Goal: Task Accomplishment & Management: Complete application form

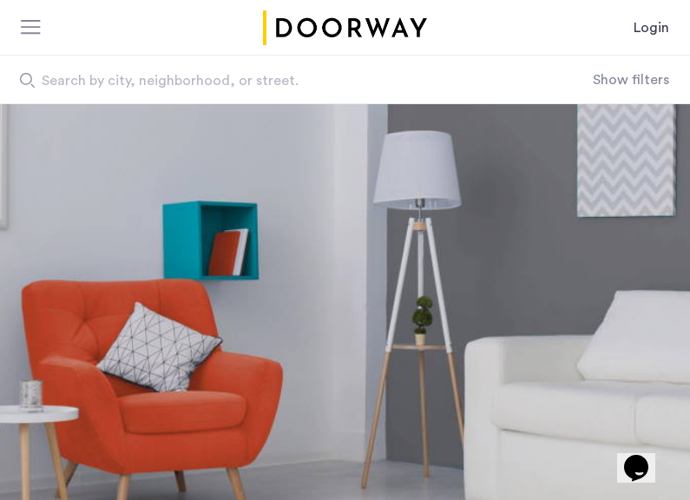
click at [655, 33] on link "Login" at bounding box center [652, 27] width 36 height 21
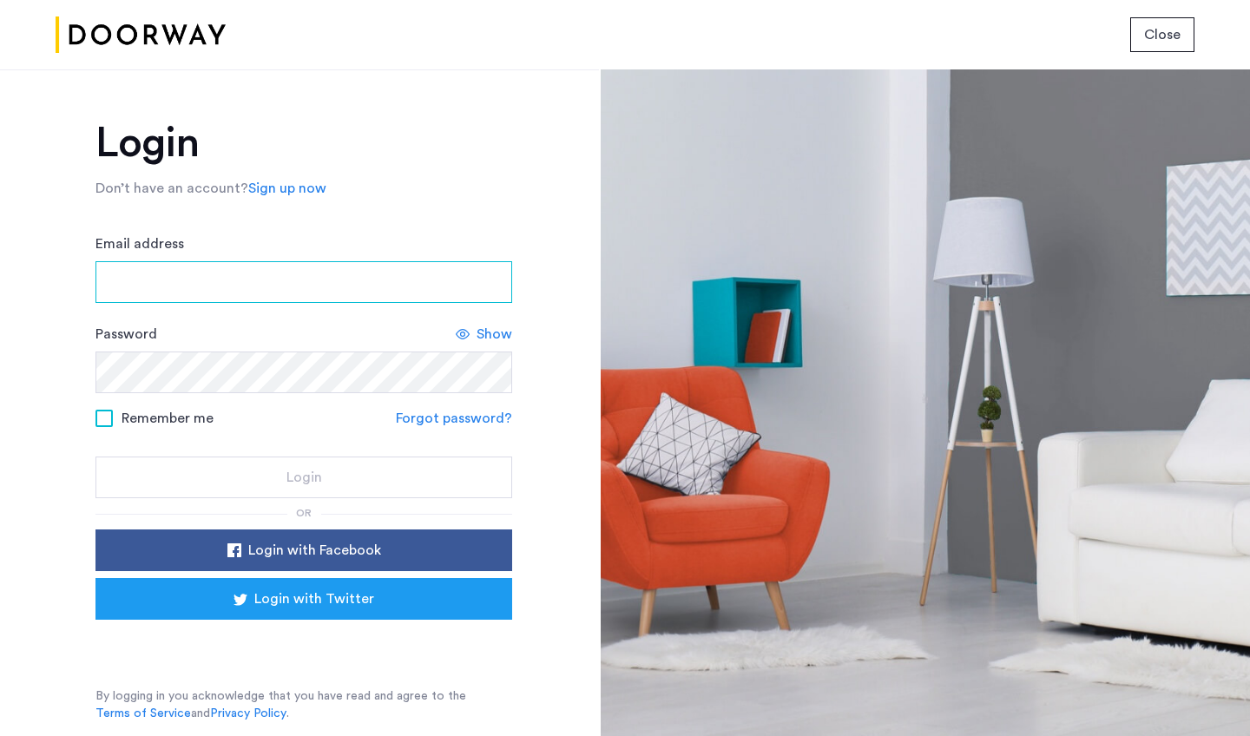
click at [308, 281] on input "Email address" at bounding box center [304, 282] width 417 height 42
type input "**********"
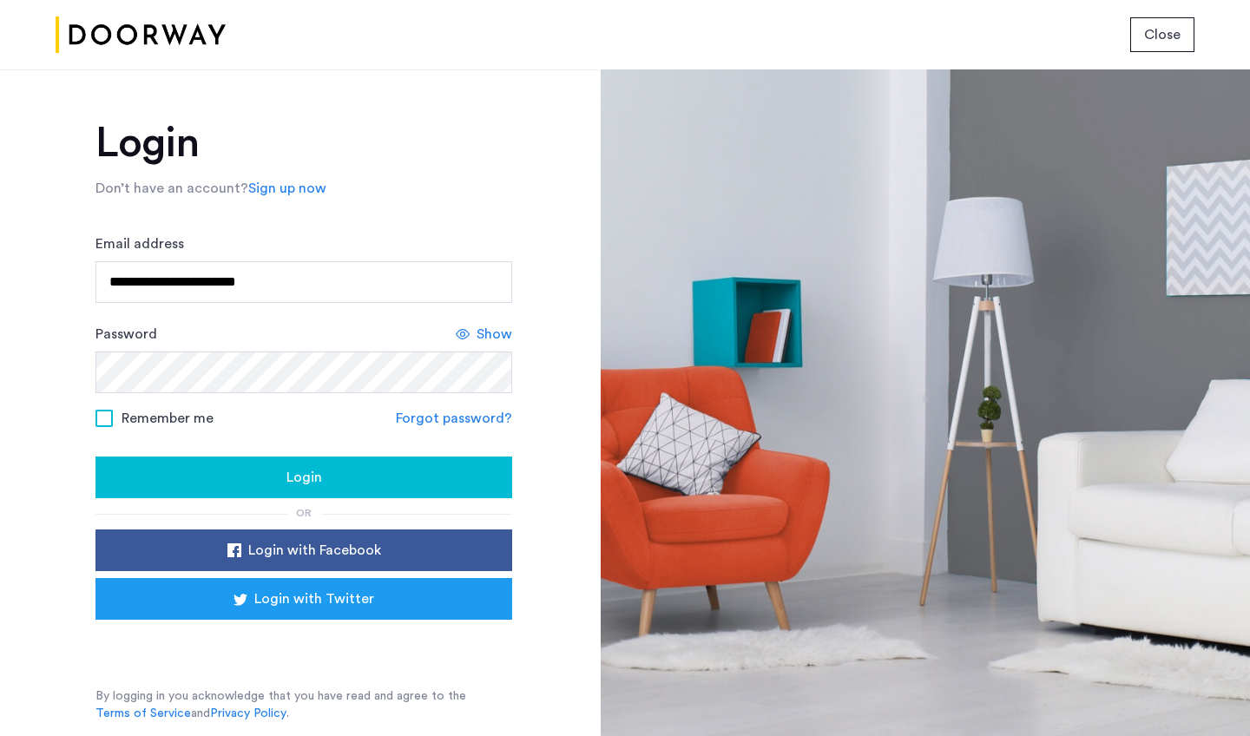
click at [486, 324] on span "Show" at bounding box center [495, 334] width 36 height 21
click at [288, 485] on span "Login" at bounding box center [305, 477] width 36 height 21
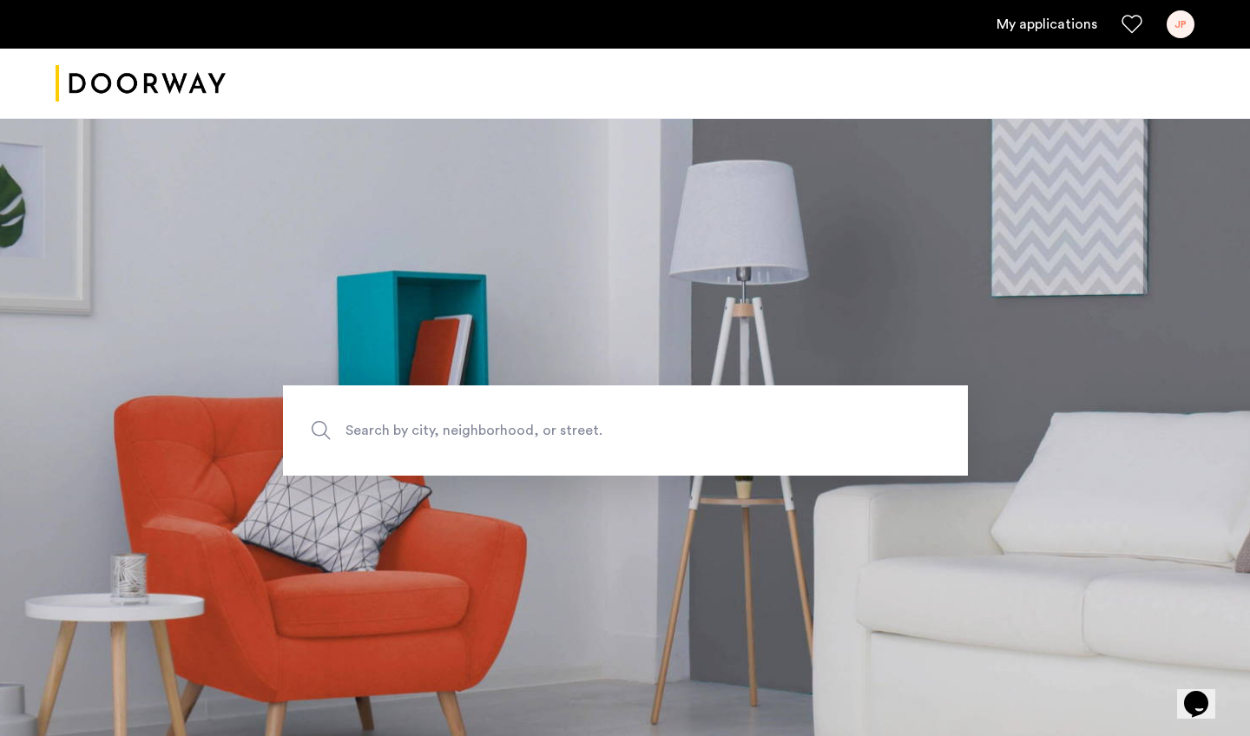
click at [1063, 22] on link "My applications" at bounding box center [1047, 24] width 101 height 21
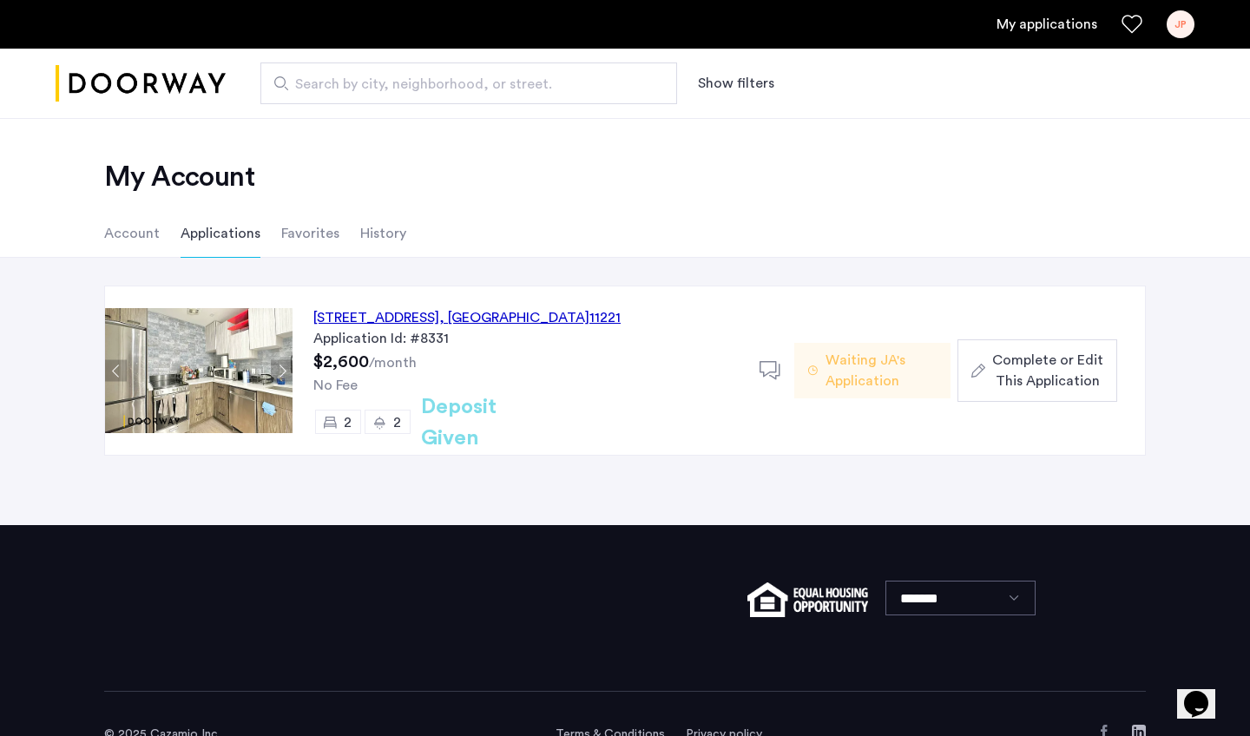
click at [1071, 372] on span "Complete or Edit This Application" at bounding box center [1047, 371] width 111 height 42
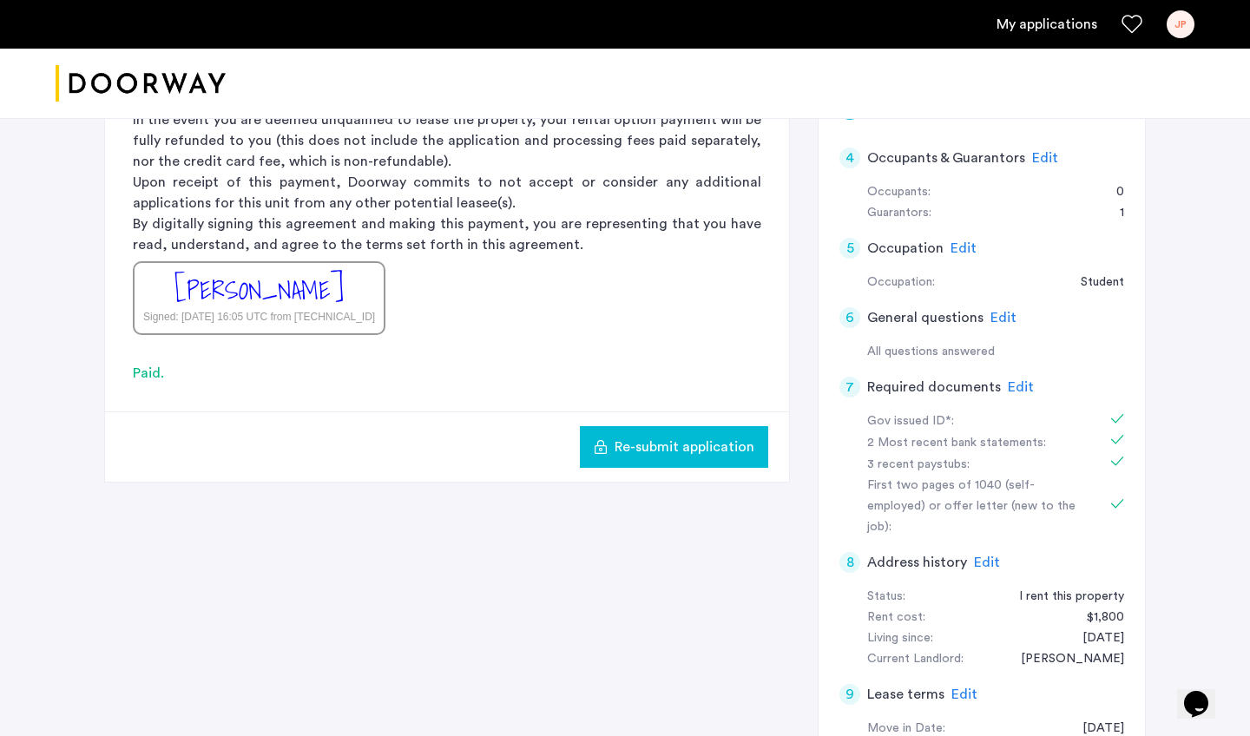
scroll to position [504, 0]
click at [1011, 382] on span "Edit" at bounding box center [1021, 386] width 26 height 14
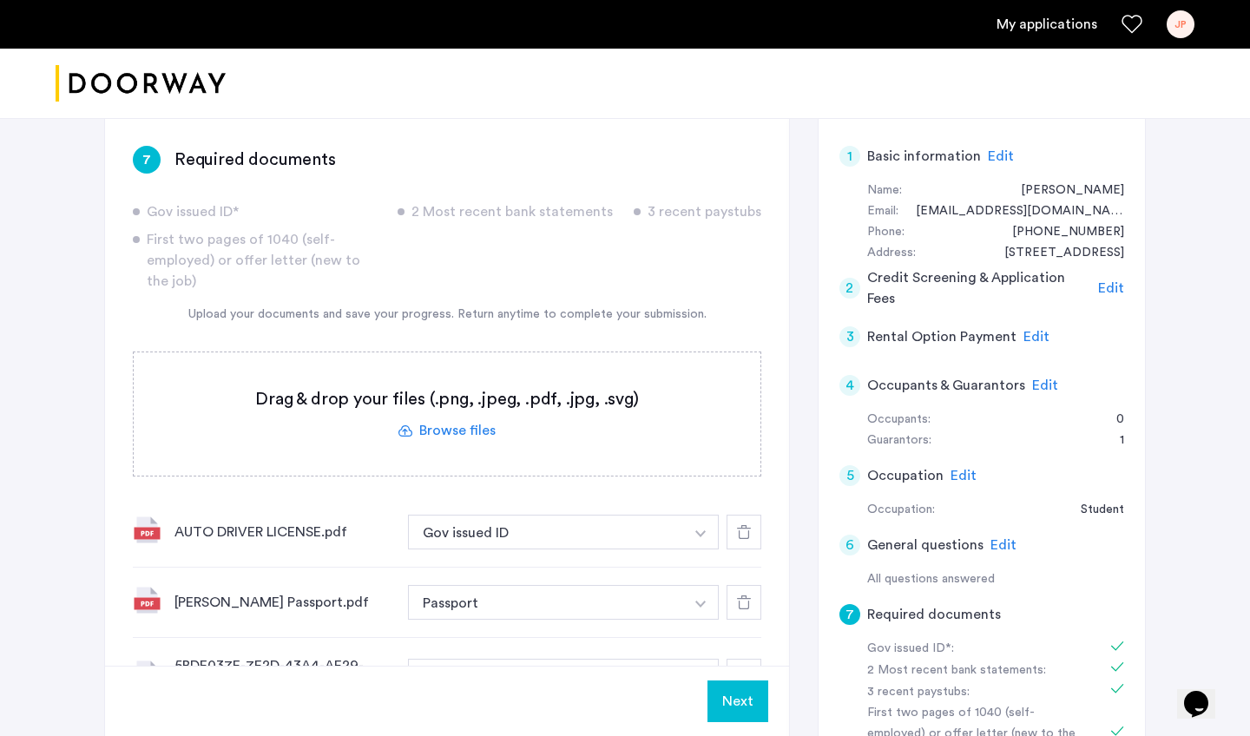
scroll to position [324, 0]
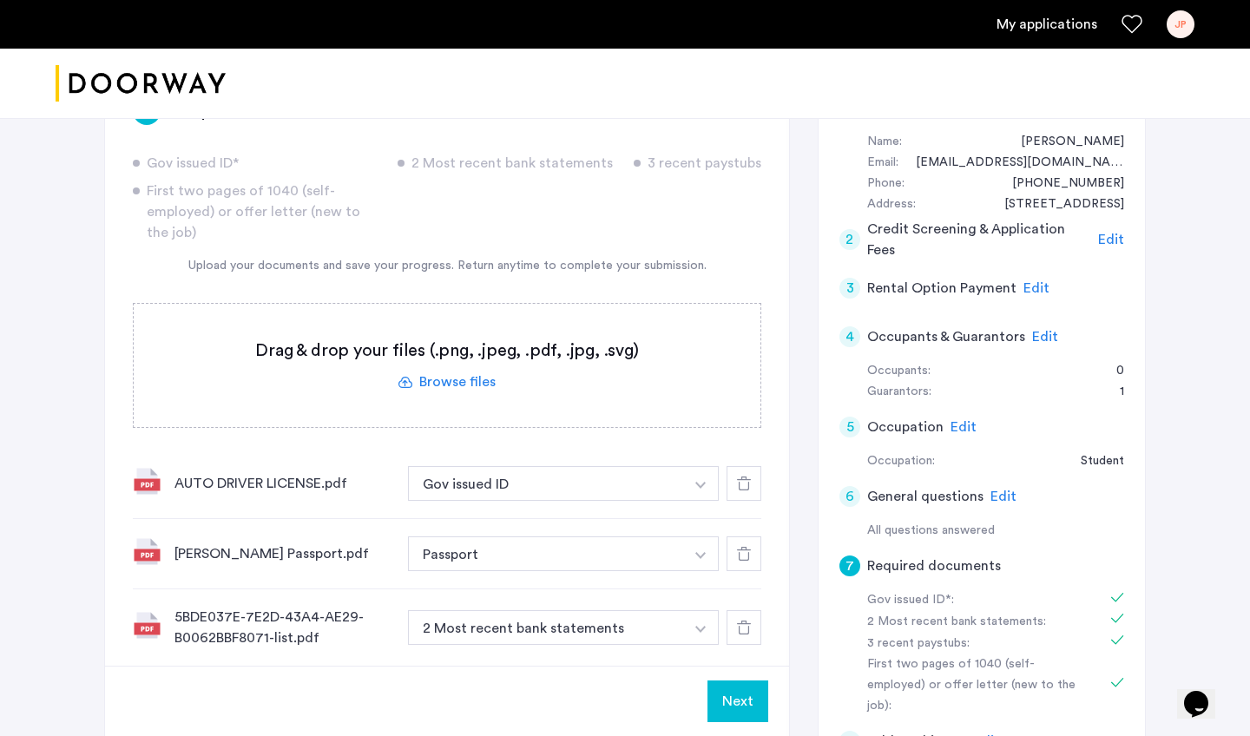
click at [477, 372] on label at bounding box center [447, 365] width 627 height 123
click at [0, 0] on input "file" at bounding box center [0, 0] width 0 height 0
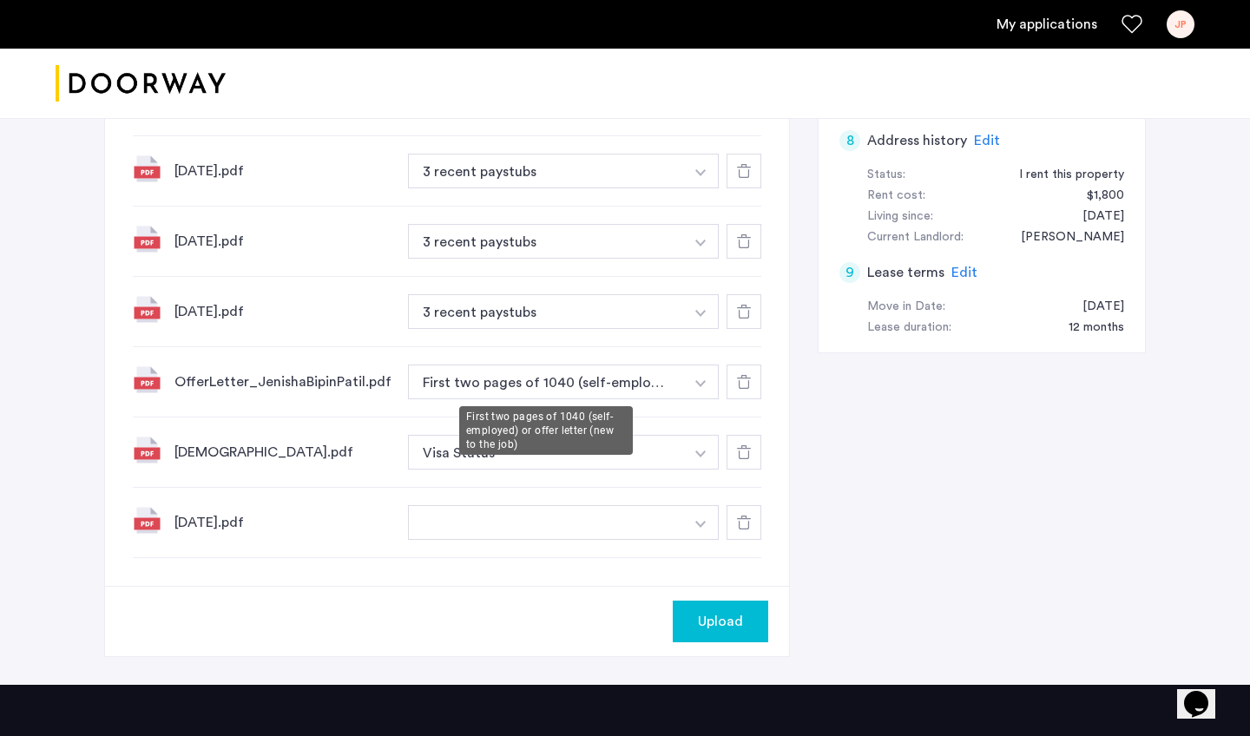
scroll to position [926, 0]
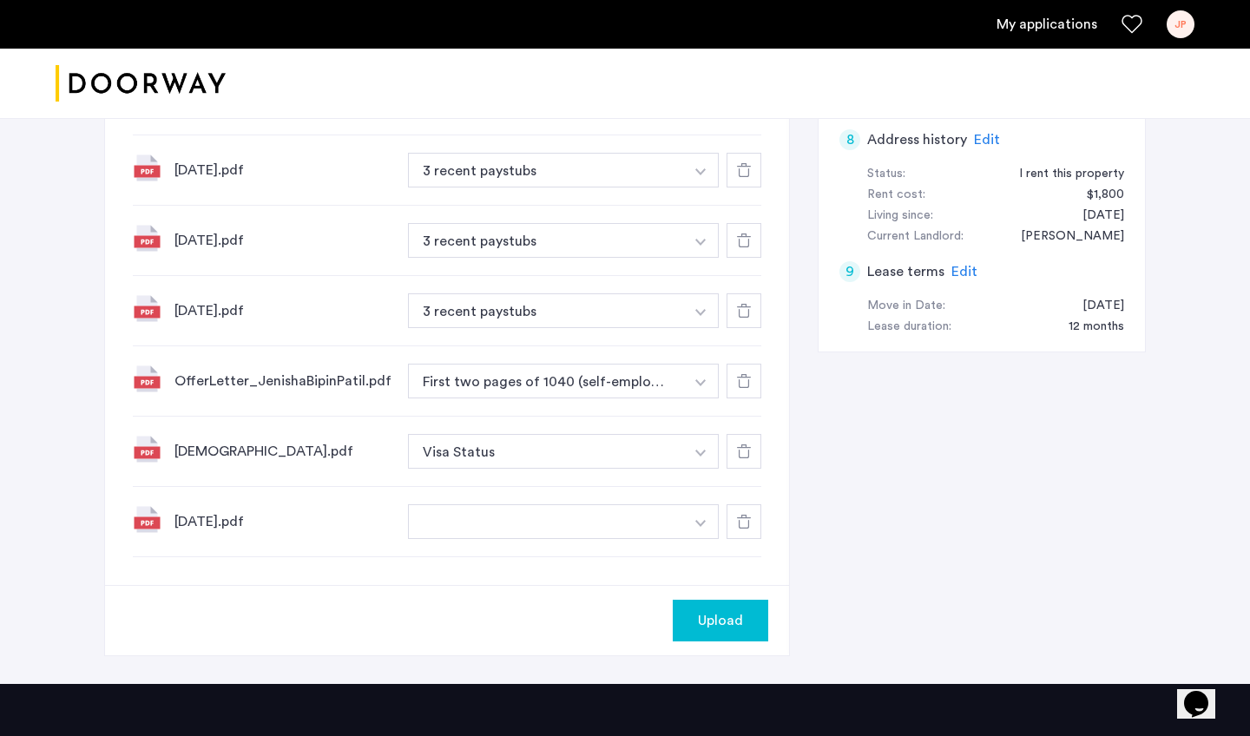
click at [574, 550] on input at bounding box center [564, 557] width 310 height 30
type input "**********"
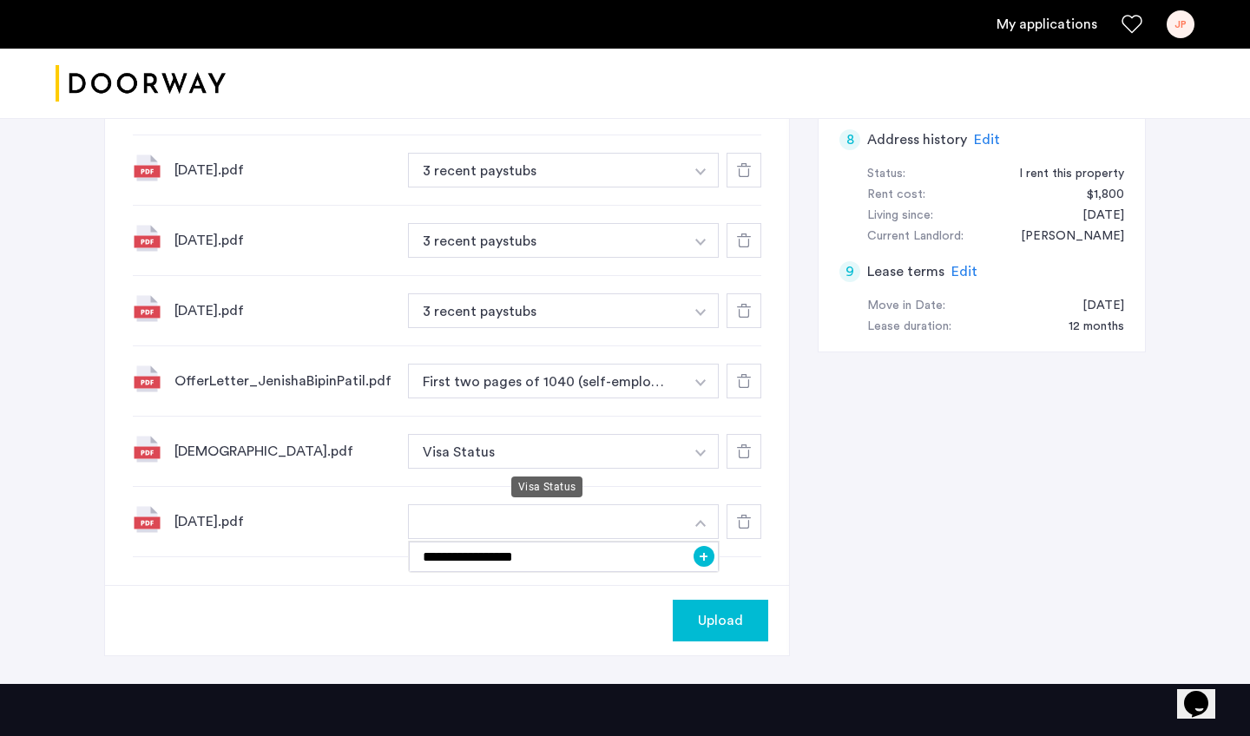
click at [638, 462] on button "Visa Status" at bounding box center [546, 451] width 276 height 35
click at [638, 458] on button "Visa Status" at bounding box center [546, 451] width 276 height 35
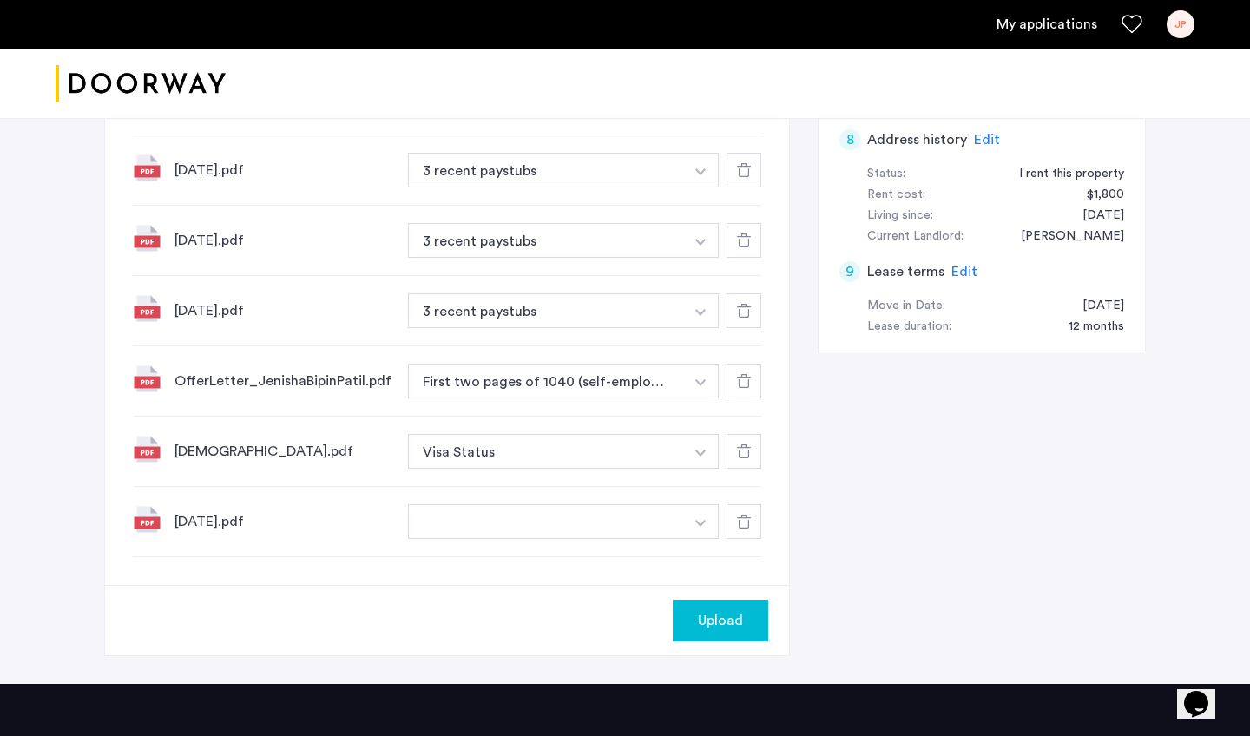
click at [710, 558] on button "+" at bounding box center [704, 556] width 21 height 21
click at [622, 482] on input at bounding box center [564, 486] width 310 height 30
type input "****"
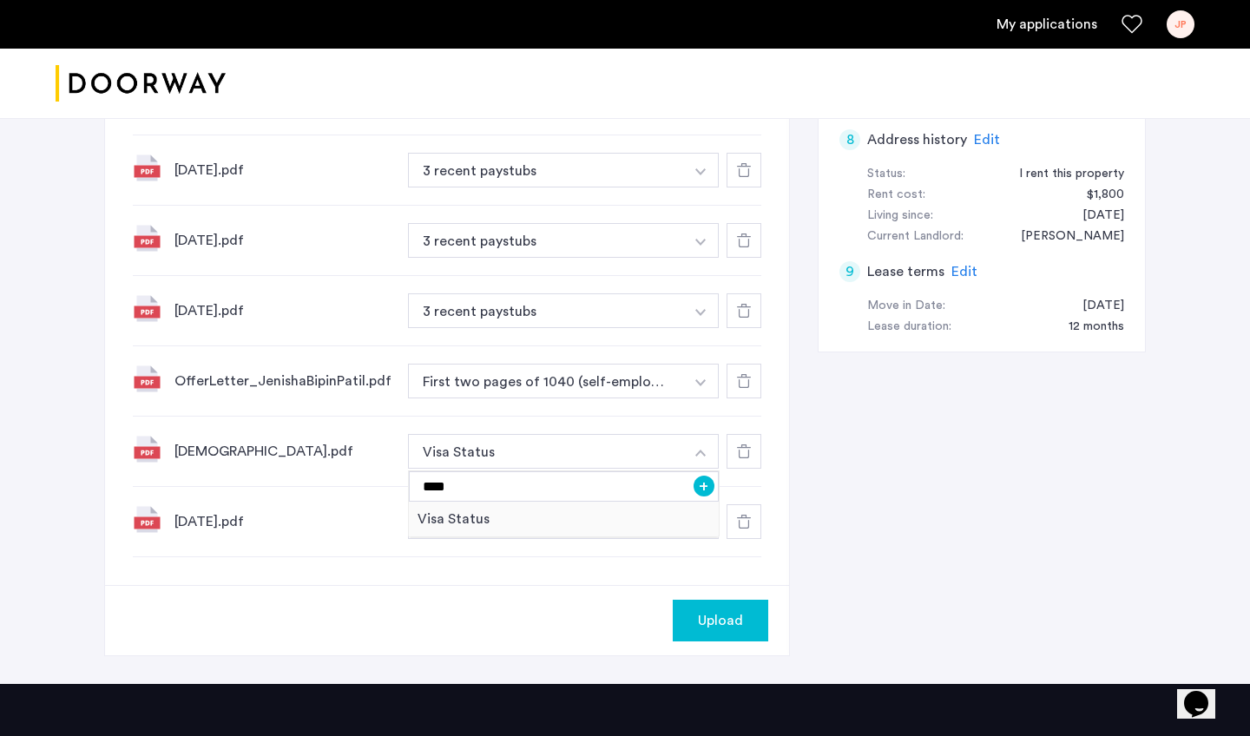
click at [713, 477] on button "+" at bounding box center [704, 486] width 21 height 21
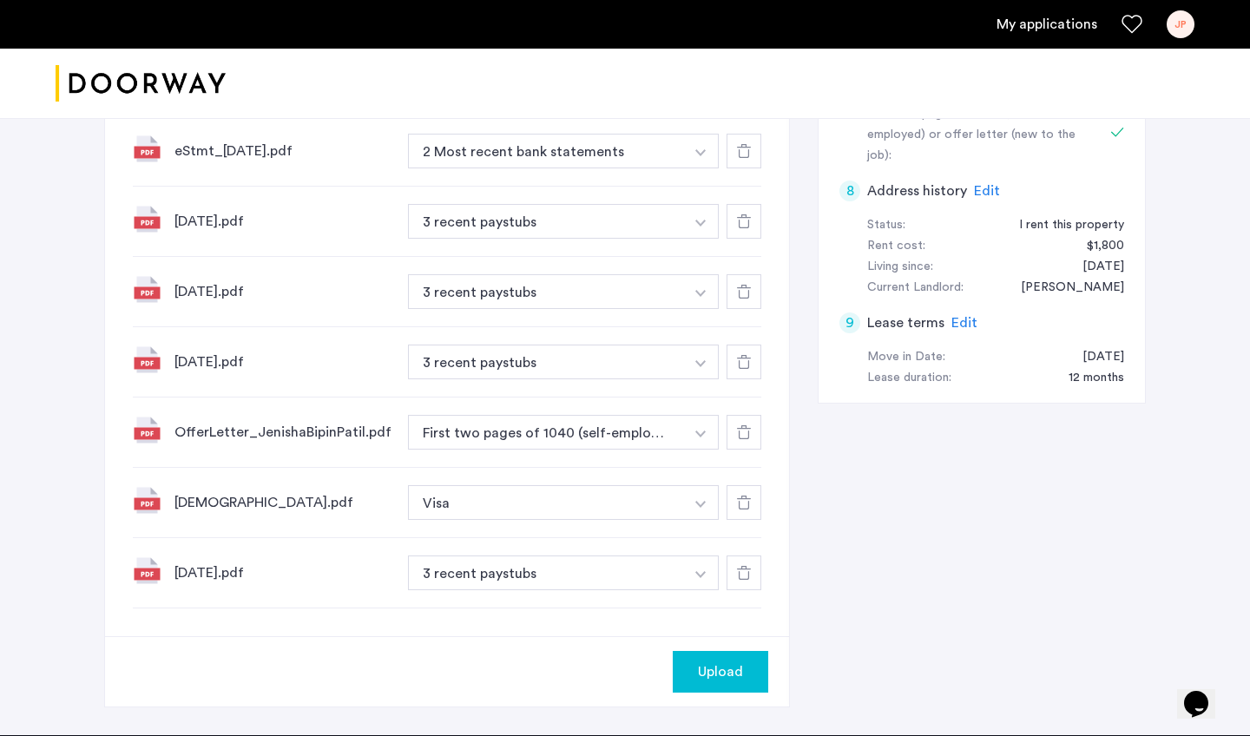
scroll to position [874, 0]
click at [717, 674] on span "Upload" at bounding box center [720, 672] width 45 height 21
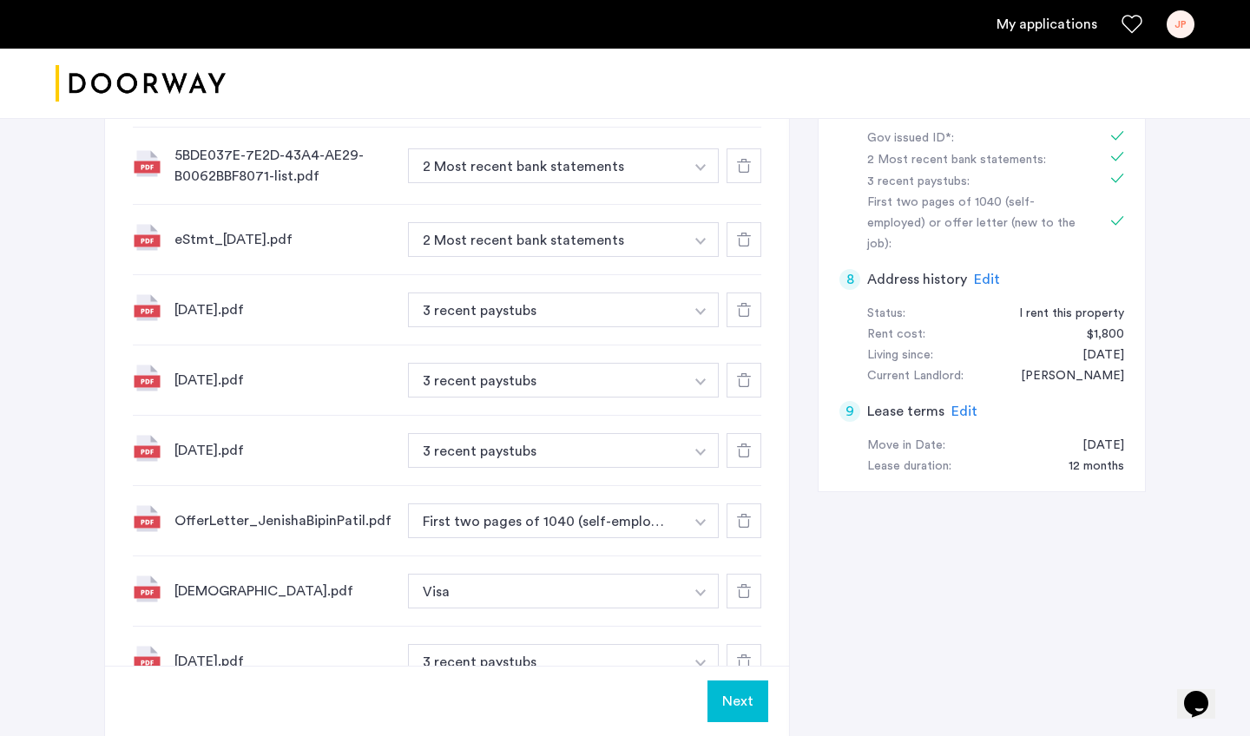
scroll to position [245, 0]
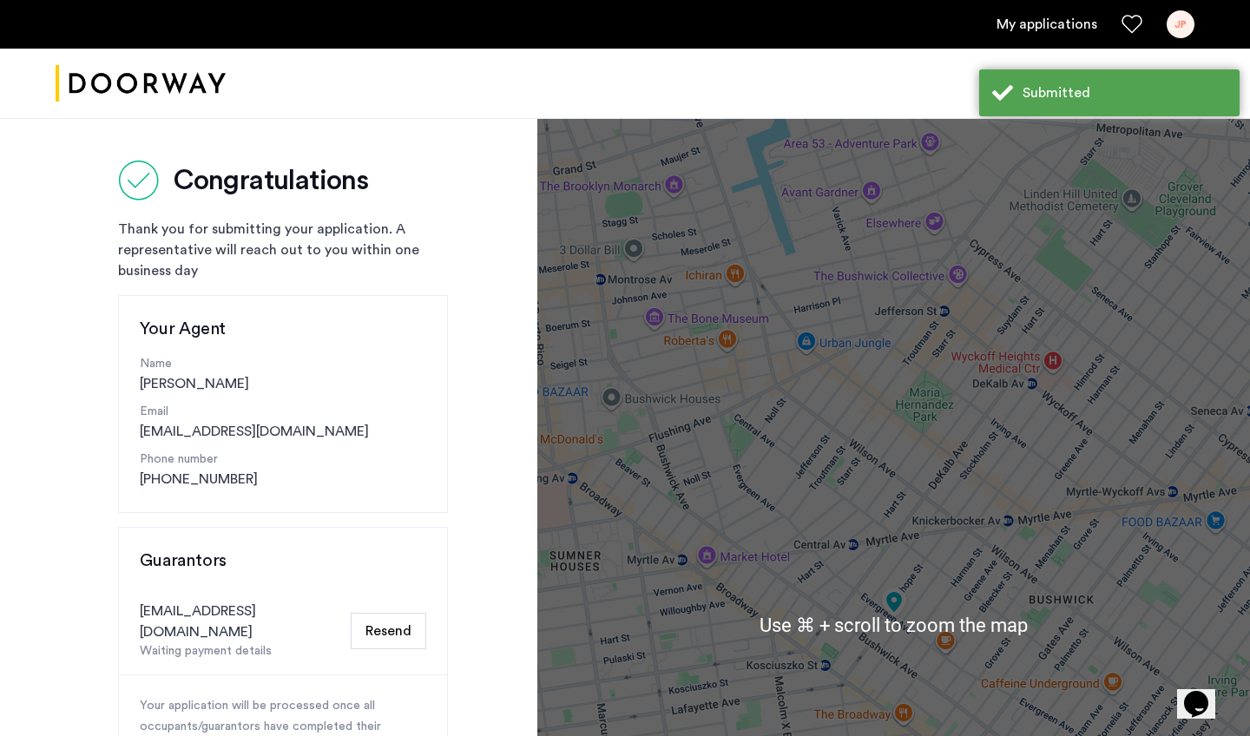
scroll to position [19, 0]
